Goal: Find specific page/section: Find specific page/section

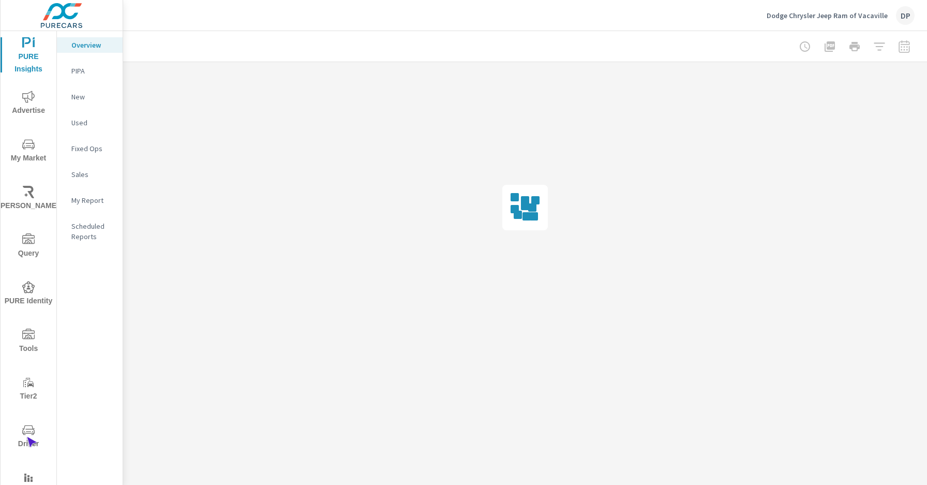
click at [26, 437] on span "Driver" at bounding box center [29, 437] width 50 height 26
